Goal: Task Accomplishment & Management: Use online tool/utility

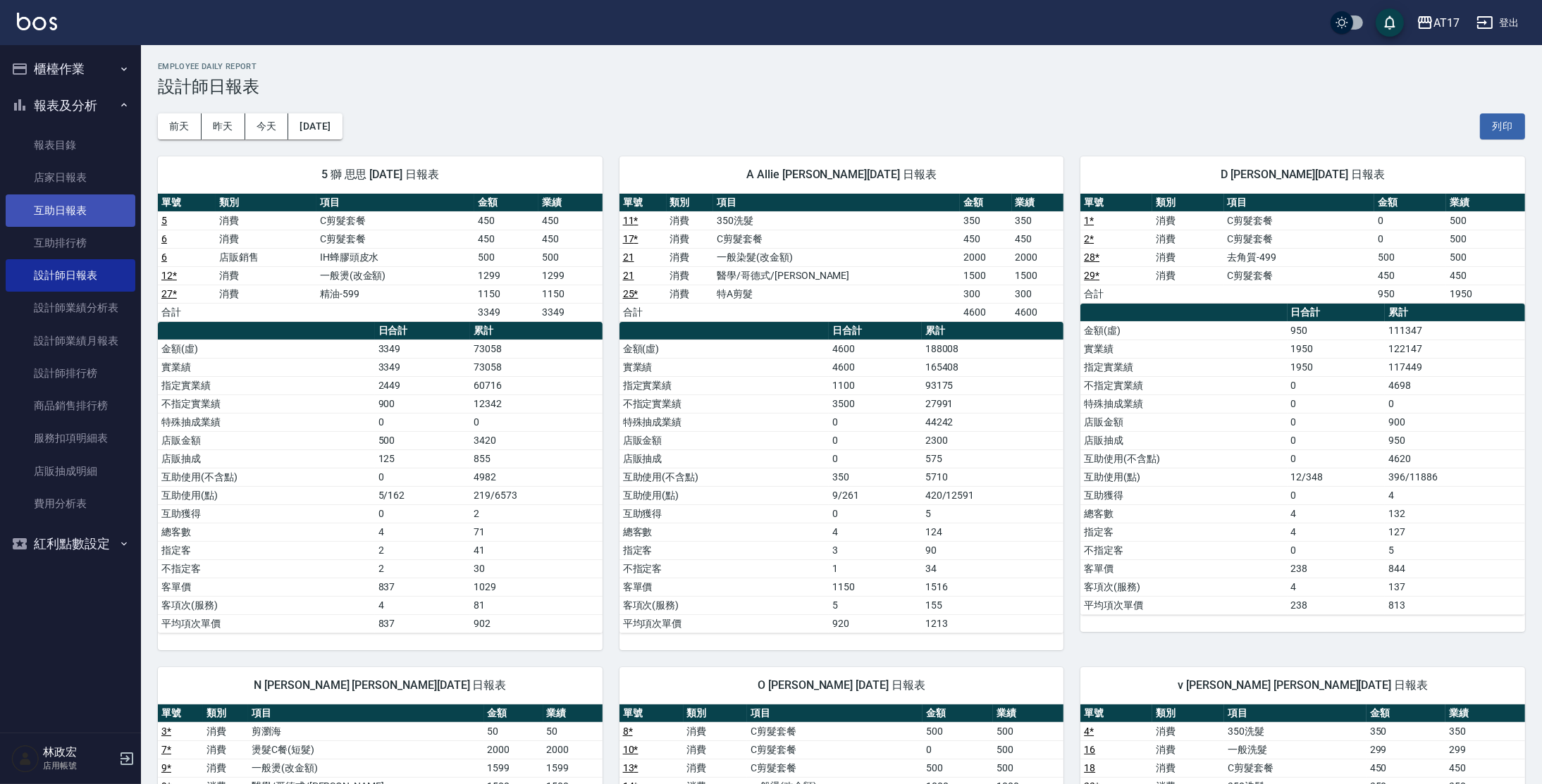
click at [91, 216] on link "互助日報表" at bounding box center [70, 210] width 130 height 33
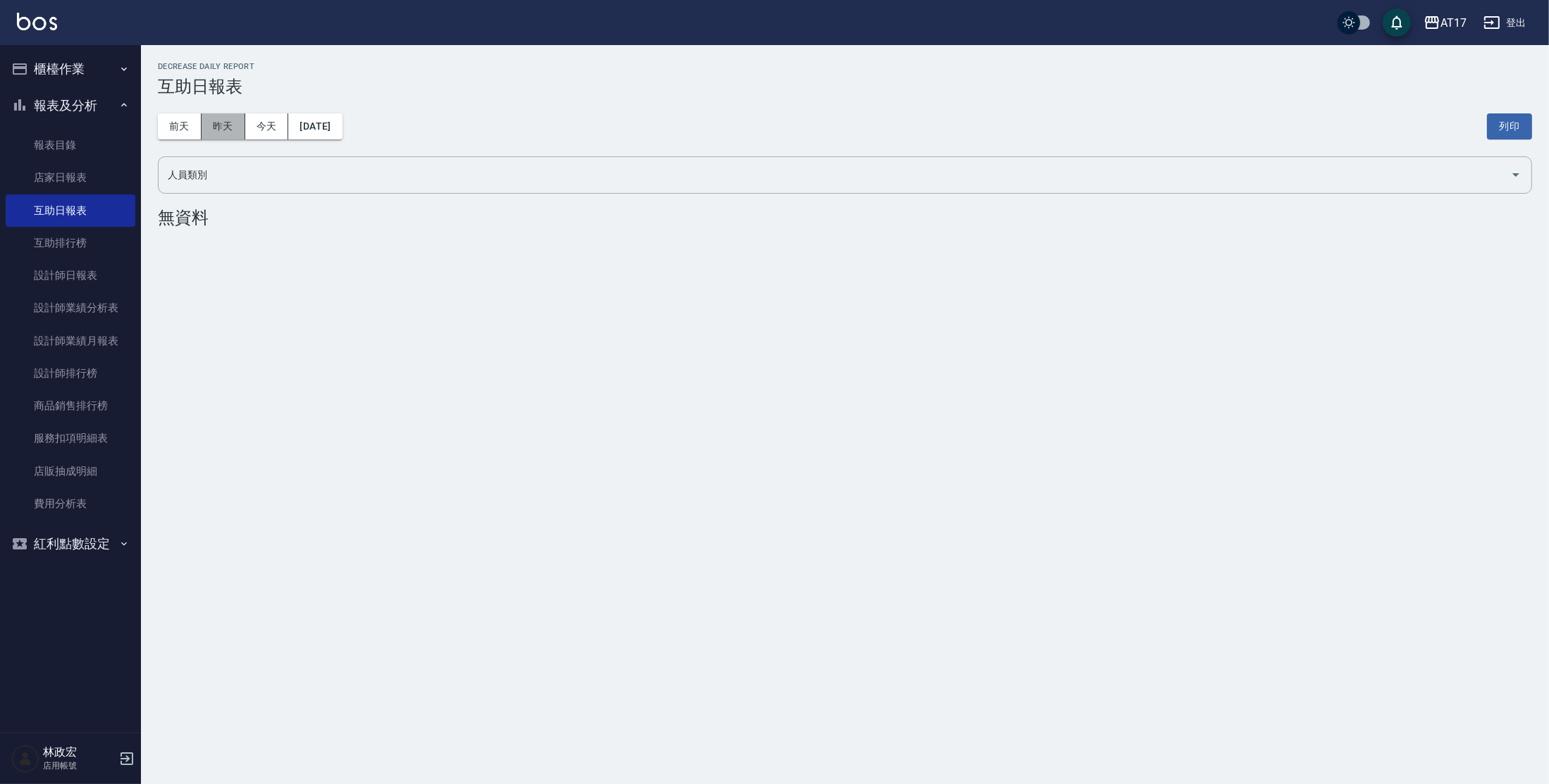
click at [225, 125] on button "昨天" at bounding box center [223, 126] width 44 height 26
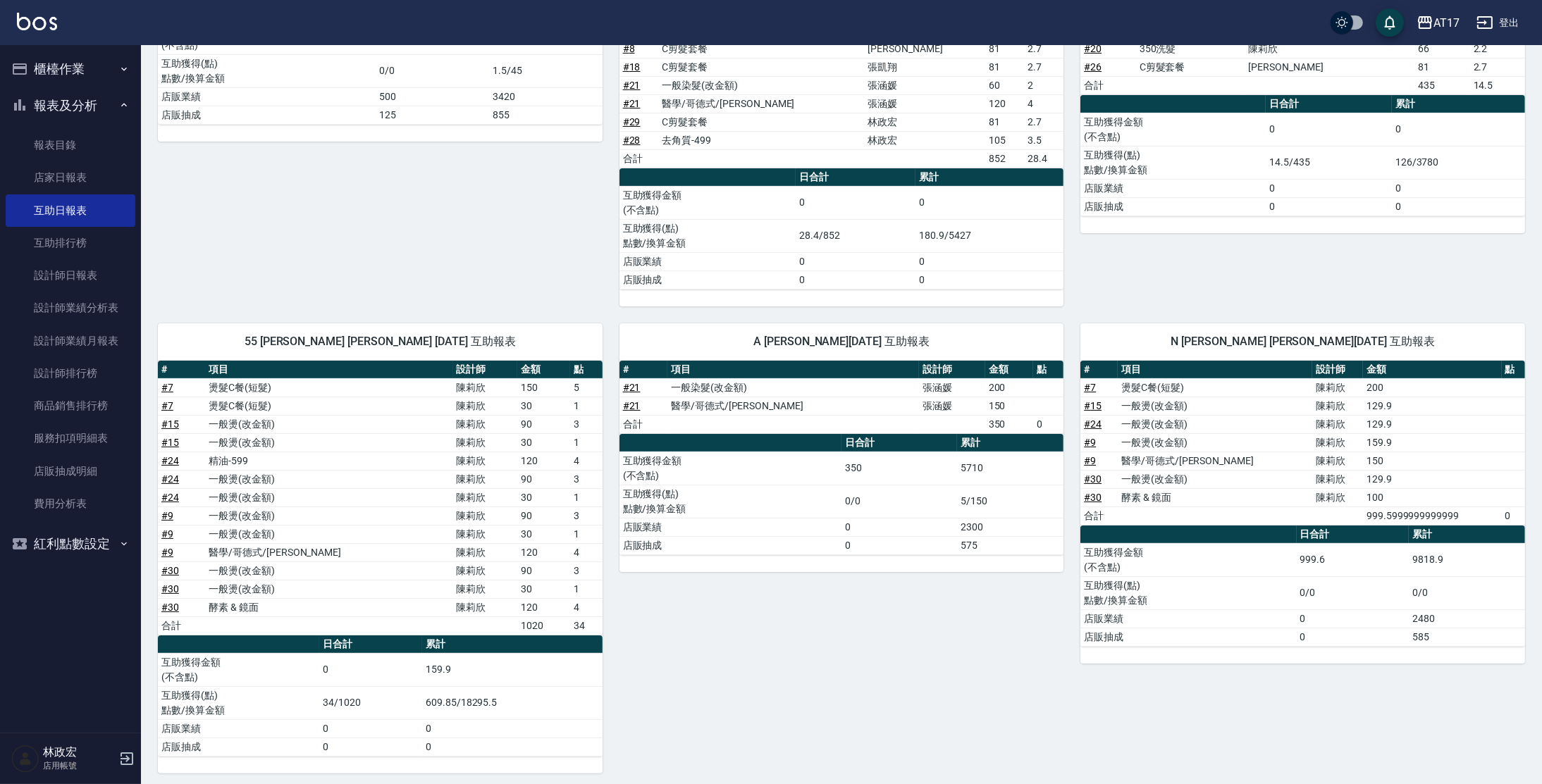
scroll to position [300, 0]
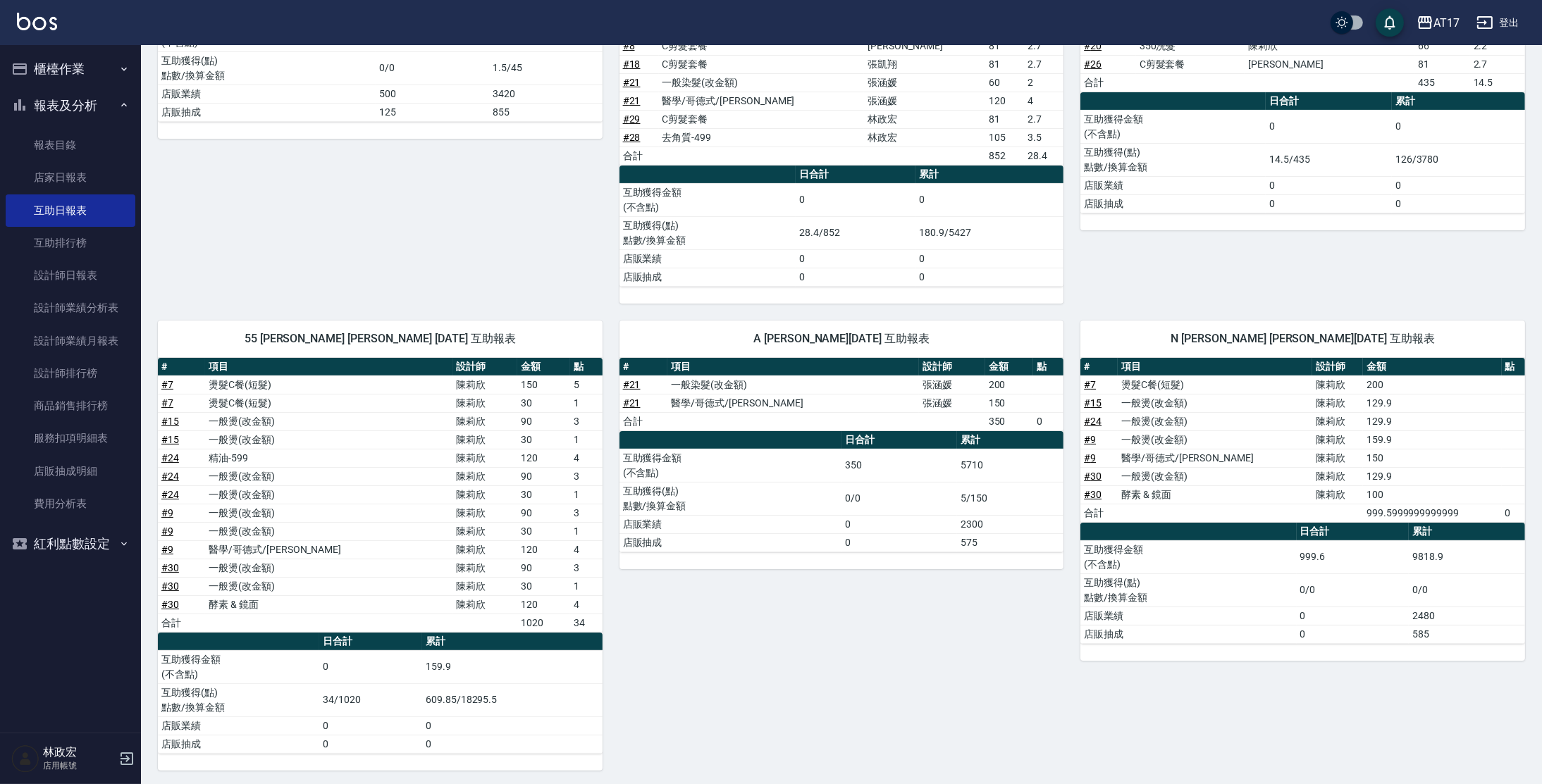
click at [87, 107] on button "報表及分析" at bounding box center [70, 105] width 130 height 37
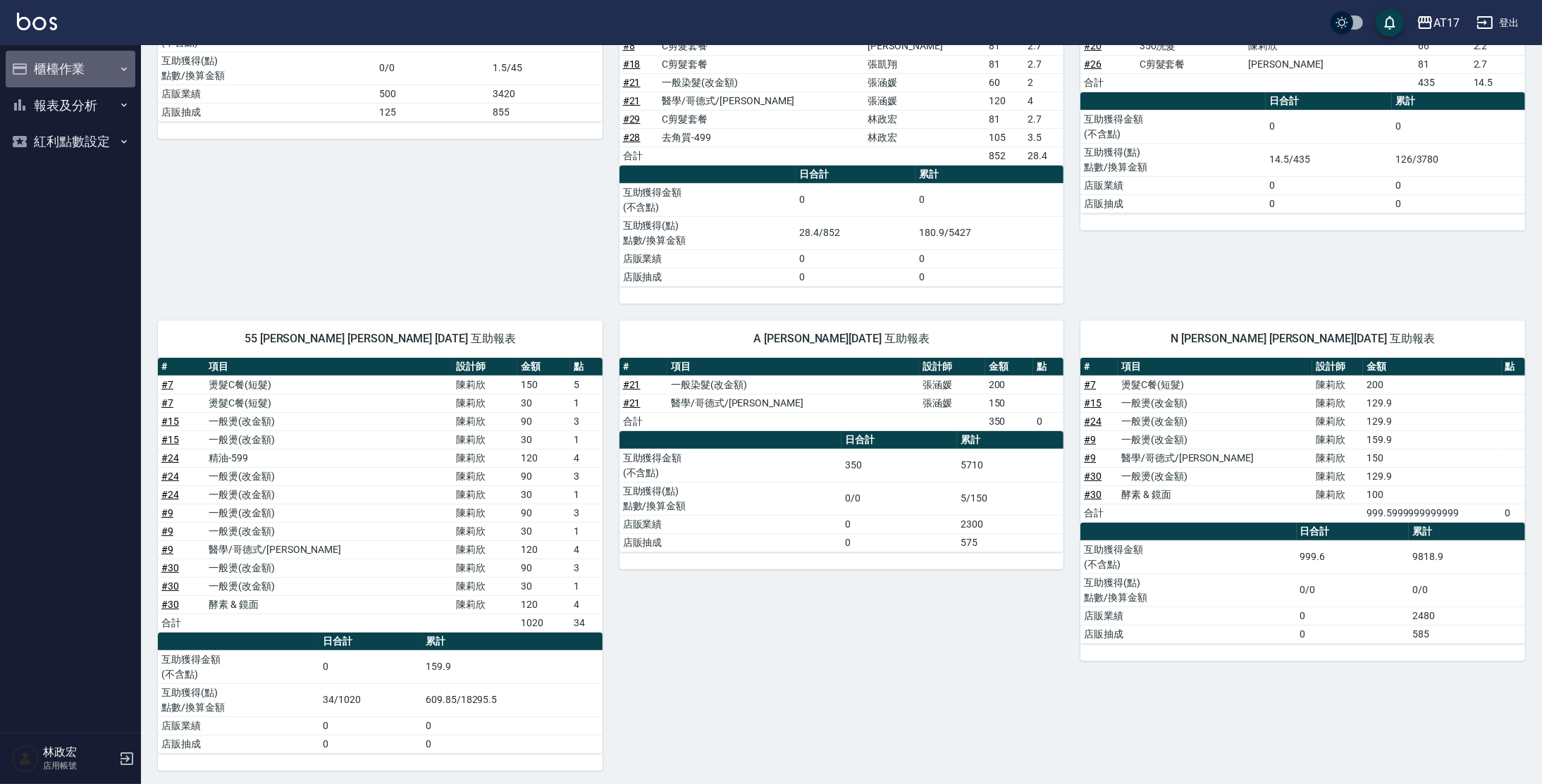
click at [83, 73] on button "櫃檯作業" at bounding box center [70, 69] width 130 height 37
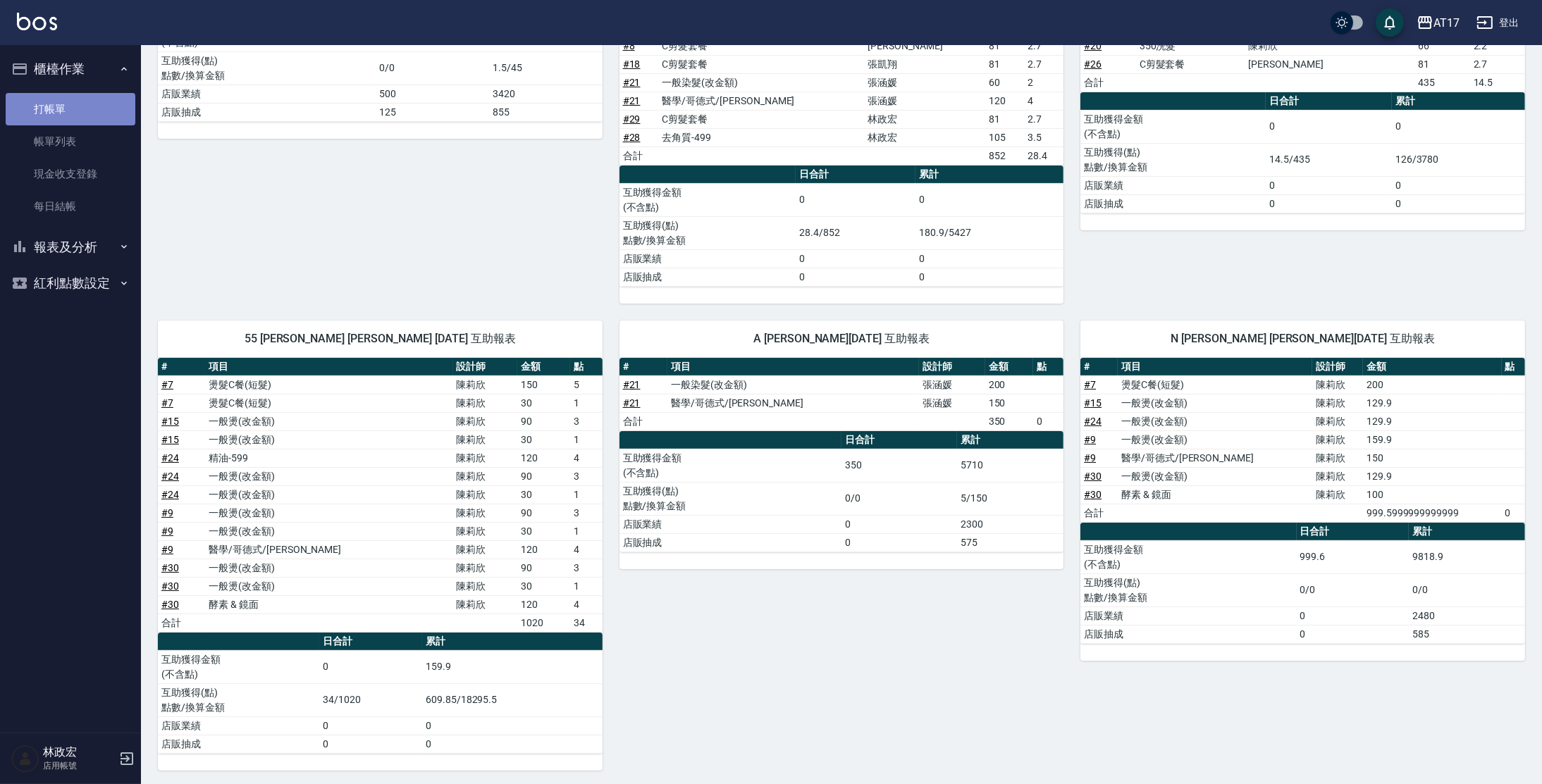
click at [86, 105] on link "打帳單" at bounding box center [70, 109] width 130 height 33
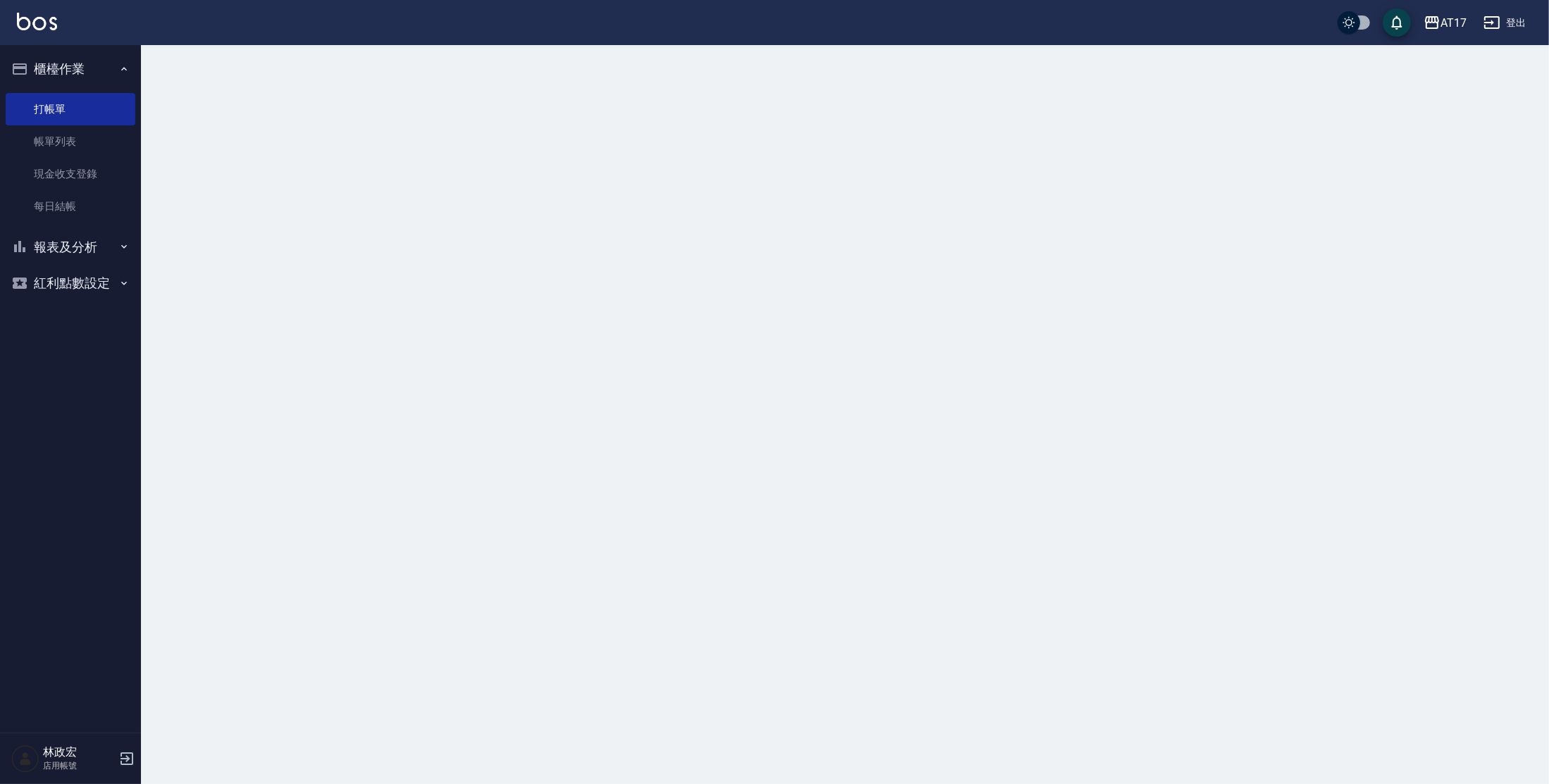
click at [86, 60] on button "櫃檯作業" at bounding box center [70, 69] width 130 height 37
